Goal: Task Accomplishment & Management: Use online tool/utility

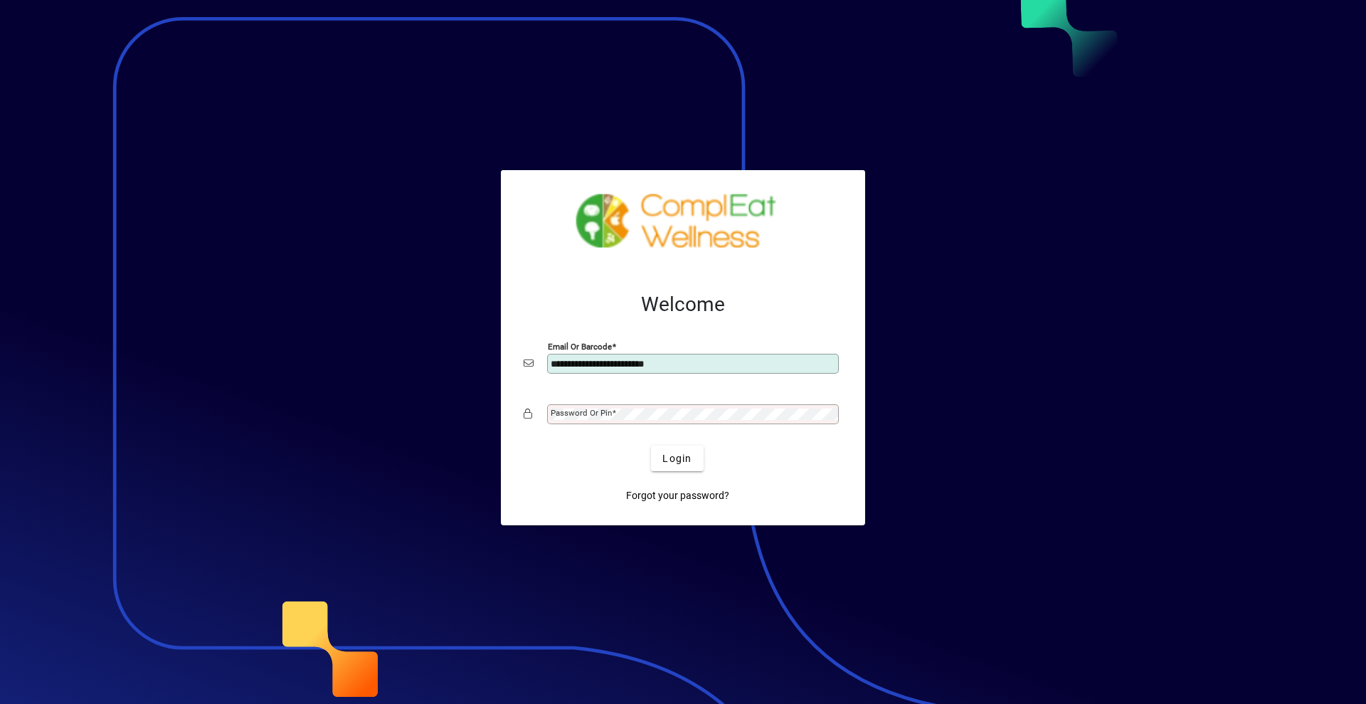
type input "**********"
click at [675, 465] on span "Login" at bounding box center [676, 458] width 29 height 15
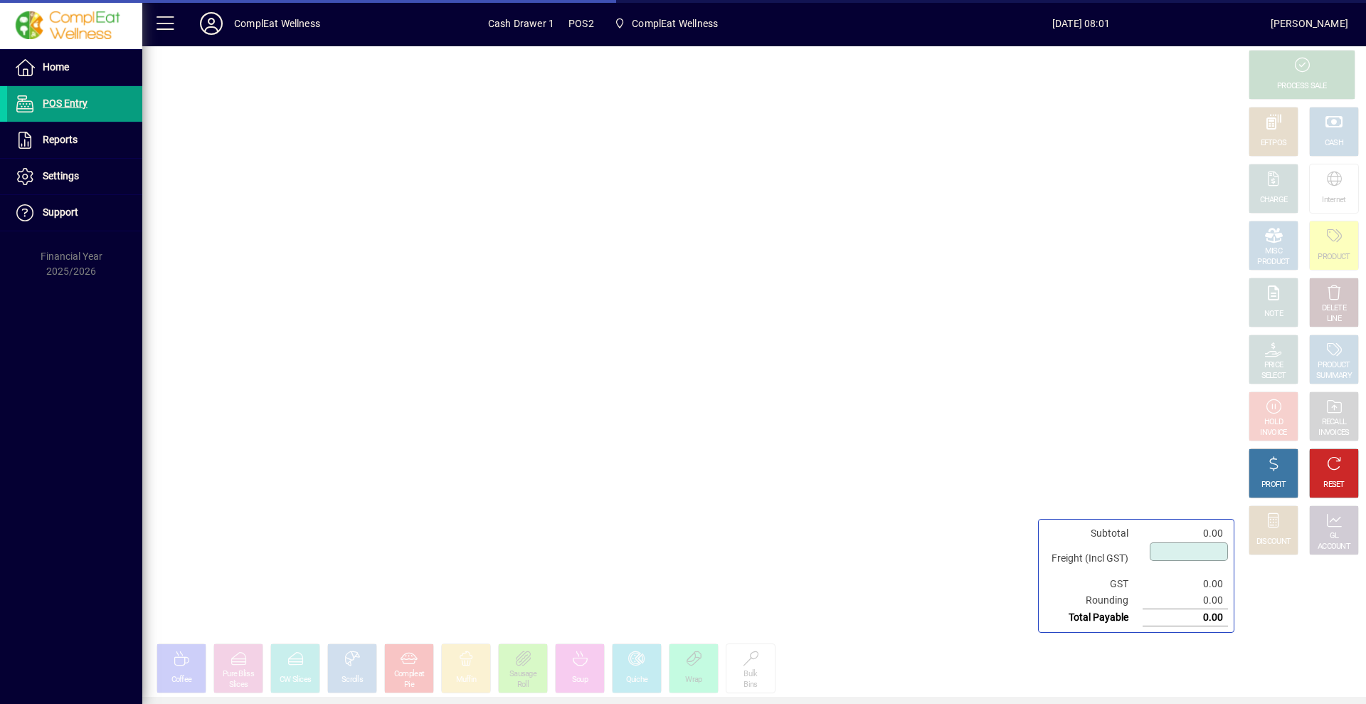
type input "****"
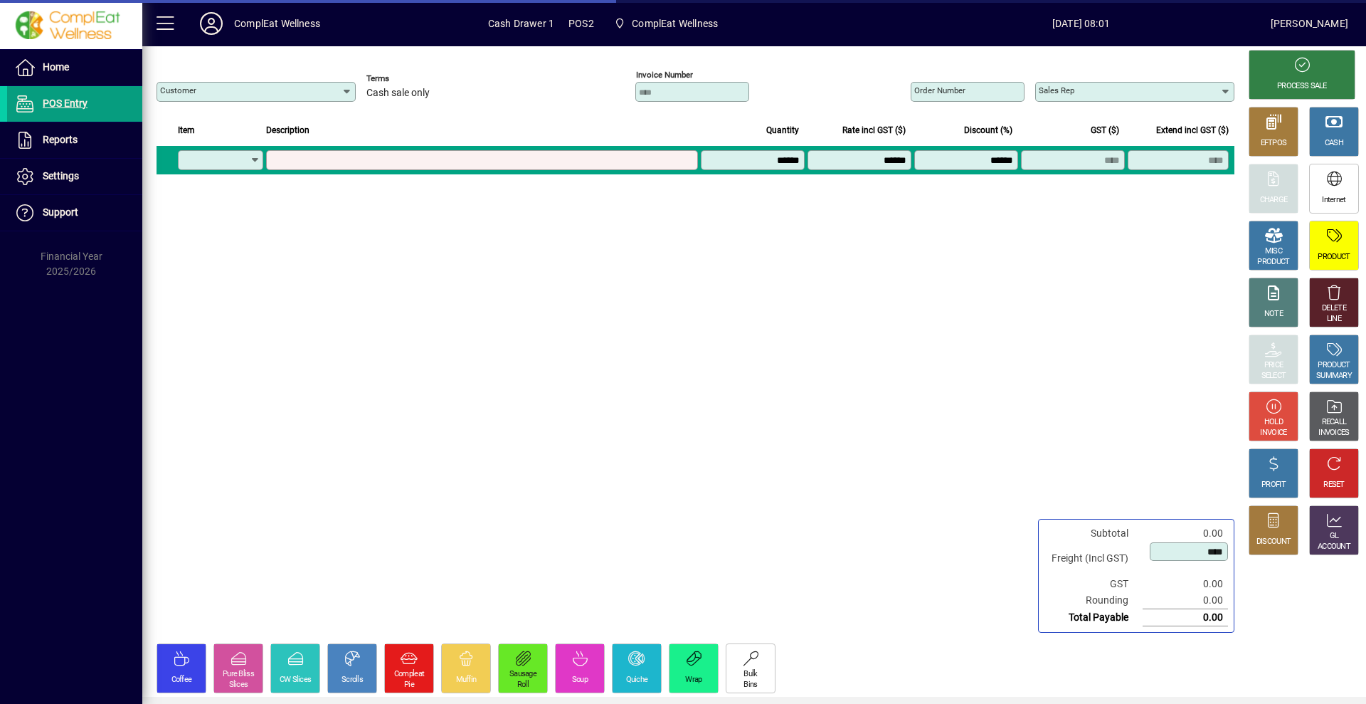
type input "**********"
